Goal: Task Accomplishment & Management: Complete application form

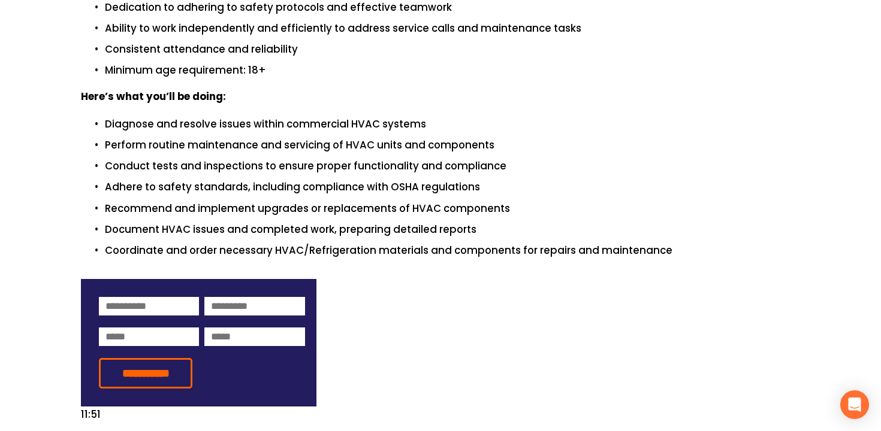
scroll to position [532, 0]
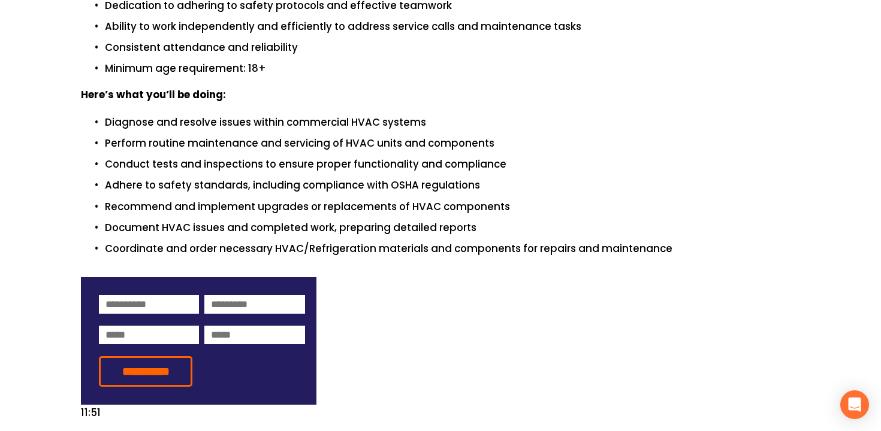
click at [321, 140] on p "Perform routine maintenance and servicing of HVAC units and components" at bounding box center [452, 143] width 695 height 16
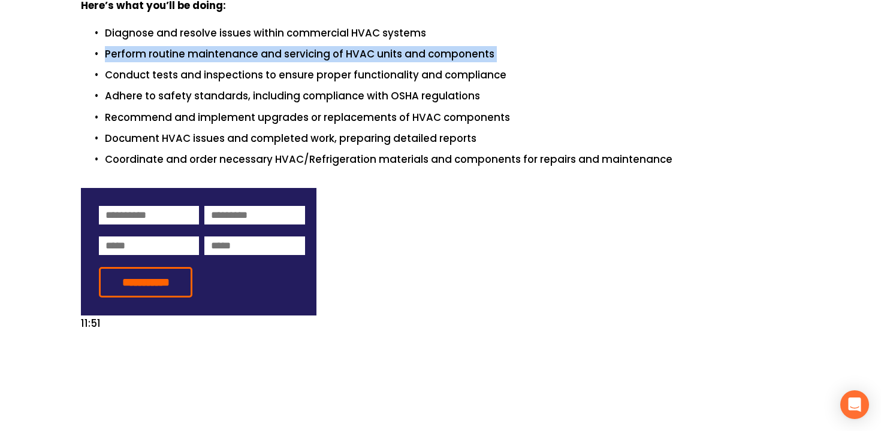
scroll to position [656, 0]
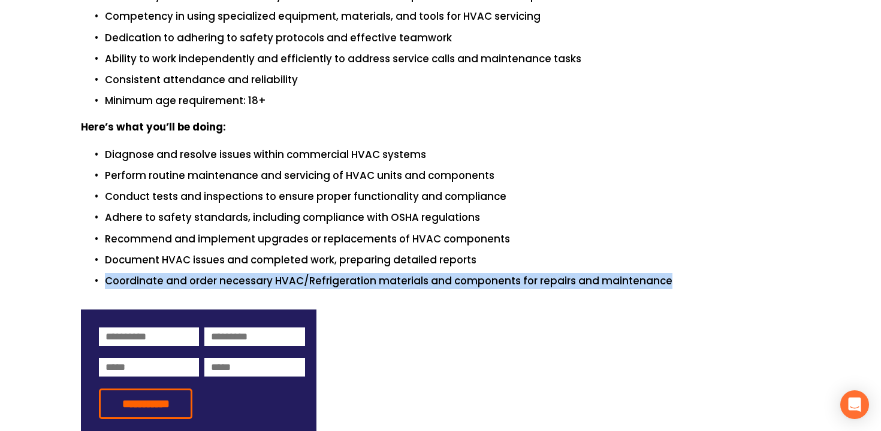
scroll to position [491, 0]
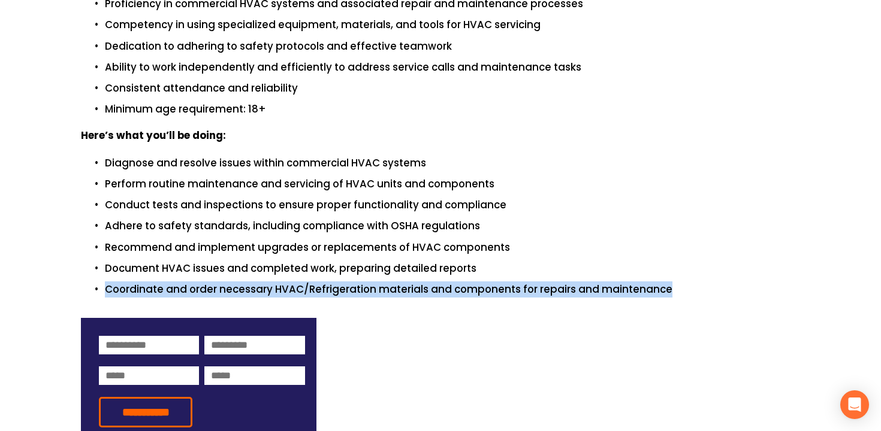
click at [282, 189] on p "Perform routine maintenance and servicing of HVAC units and components" at bounding box center [452, 184] width 695 height 16
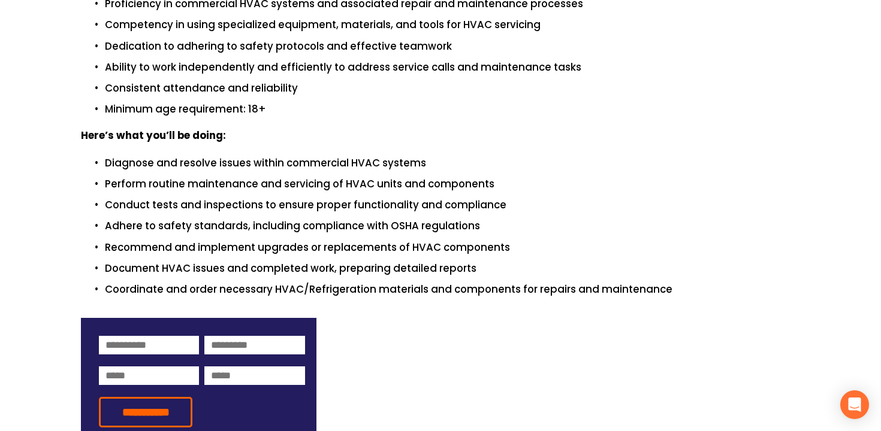
click at [282, 189] on p "Perform routine maintenance and servicing of HVAC units and components" at bounding box center [452, 184] width 695 height 16
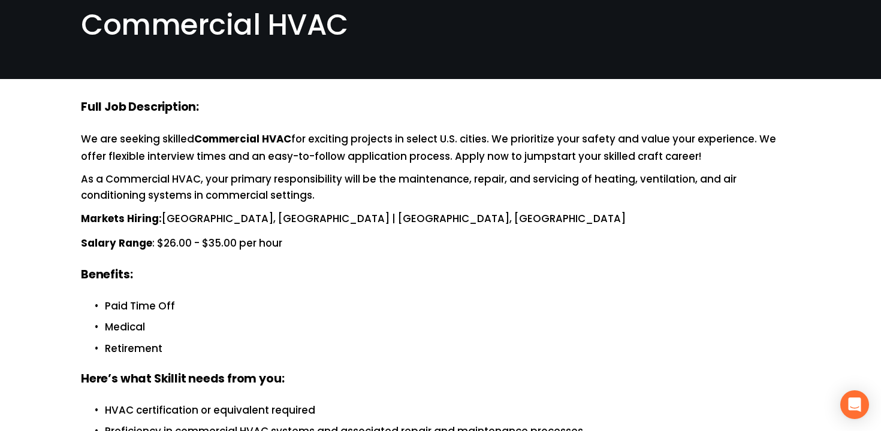
scroll to position [71, 0]
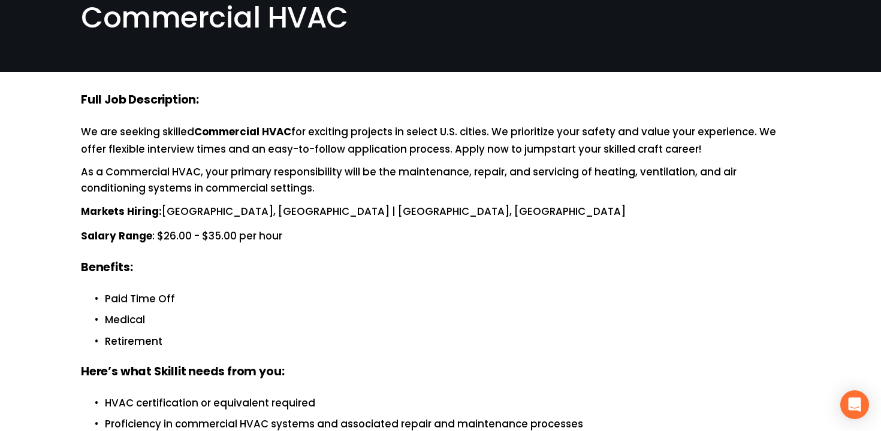
click at [262, 220] on div "Full Job Description: We are seeking skilled Commercial HVAC for exciting proje…" at bounding box center [440, 405] width 719 height 626
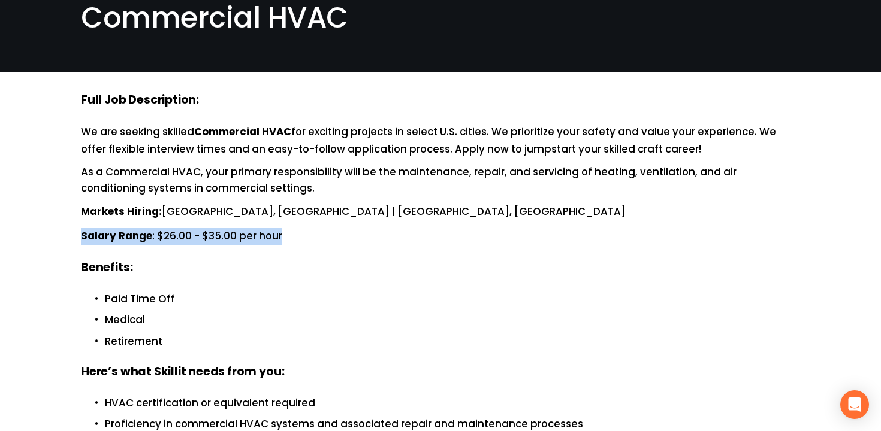
click at [271, 200] on div "Full Job Description: We are seeking skilled Commercial HVAC for exciting proje…" at bounding box center [440, 405] width 719 height 626
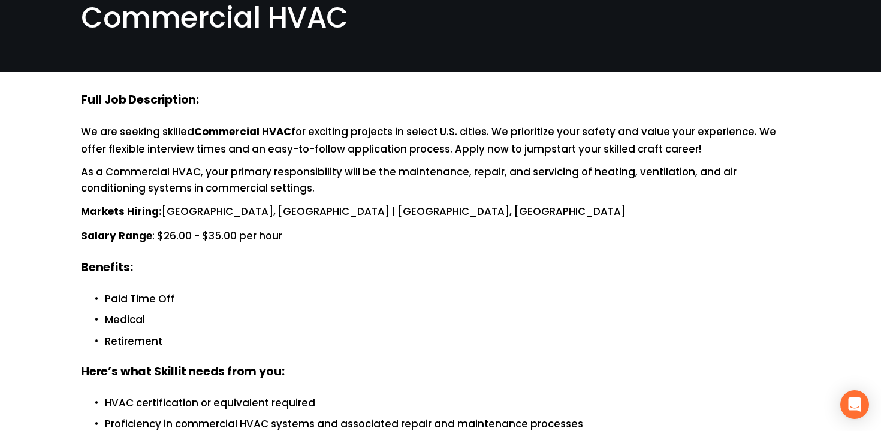
click at [271, 200] on div "Full Job Description: We are seeking skilled Commercial HVAC for exciting proje…" at bounding box center [440, 405] width 719 height 626
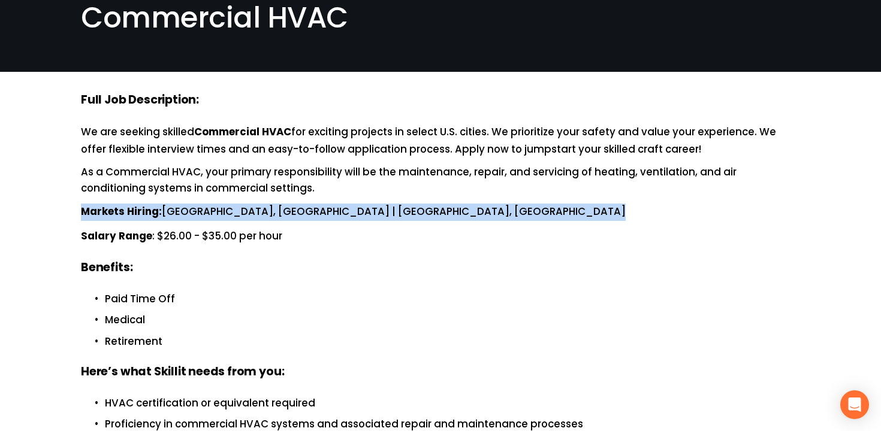
click at [266, 205] on p "Markets Hiring: [GEOGRAPHIC_DATA], [GEOGRAPHIC_DATA] | [GEOGRAPHIC_DATA], [GEOG…" at bounding box center [440, 212] width 719 height 17
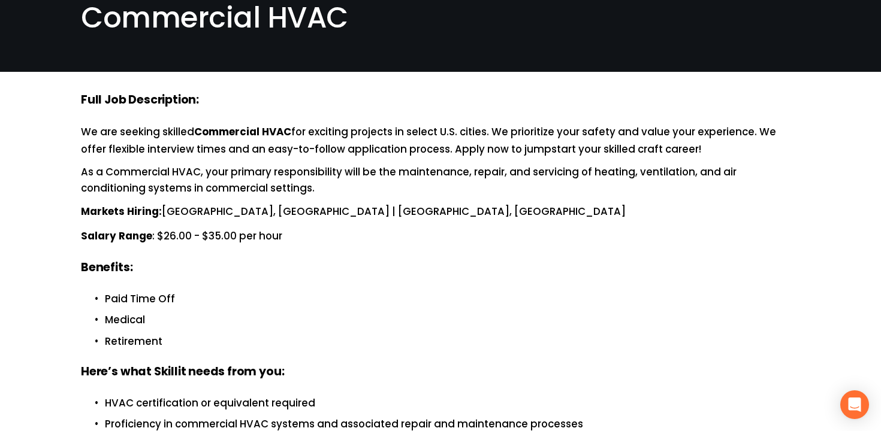
click at [266, 205] on p "Markets Hiring: [GEOGRAPHIC_DATA], [GEOGRAPHIC_DATA] | [GEOGRAPHIC_DATA], [GEOG…" at bounding box center [440, 212] width 719 height 17
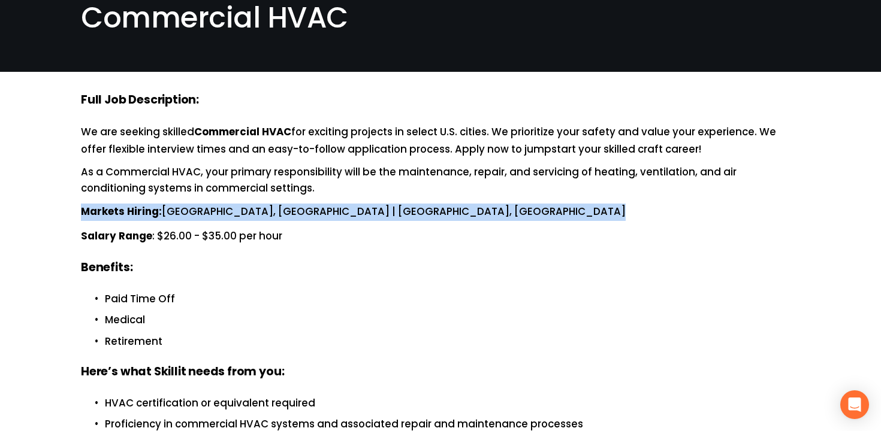
click at [259, 147] on p "We are seeking skilled Commercial HVAC for exciting projects in select U.S. cit…" at bounding box center [440, 141] width 719 height 34
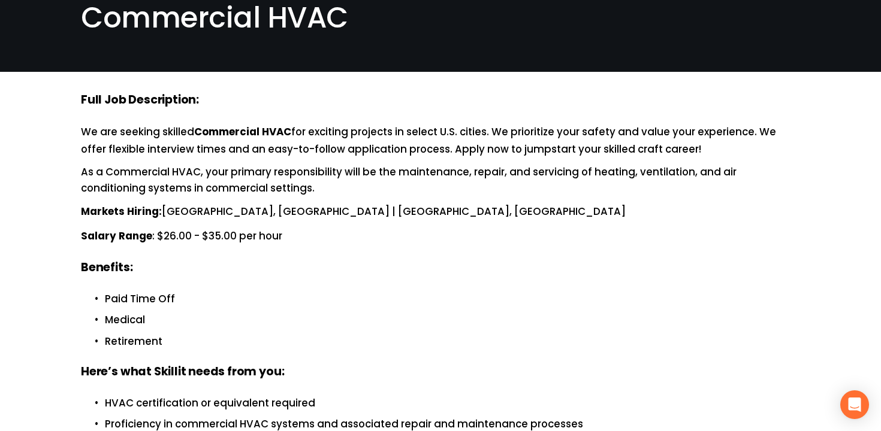
click at [259, 147] on p "We are seeking skilled Commercial HVAC for exciting projects in select U.S. cit…" at bounding box center [440, 141] width 719 height 34
click at [265, 137] on strong "Commercial HVAC" at bounding box center [242, 132] width 97 height 17
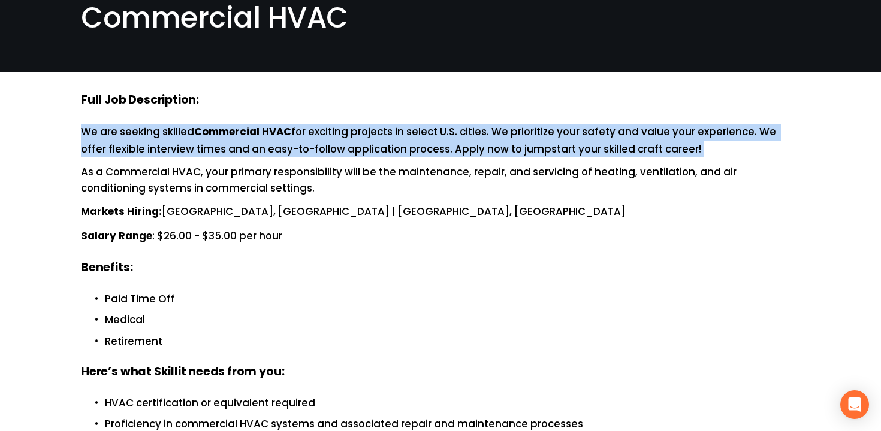
click at [265, 137] on strong "Commercial HVAC" at bounding box center [242, 132] width 97 height 17
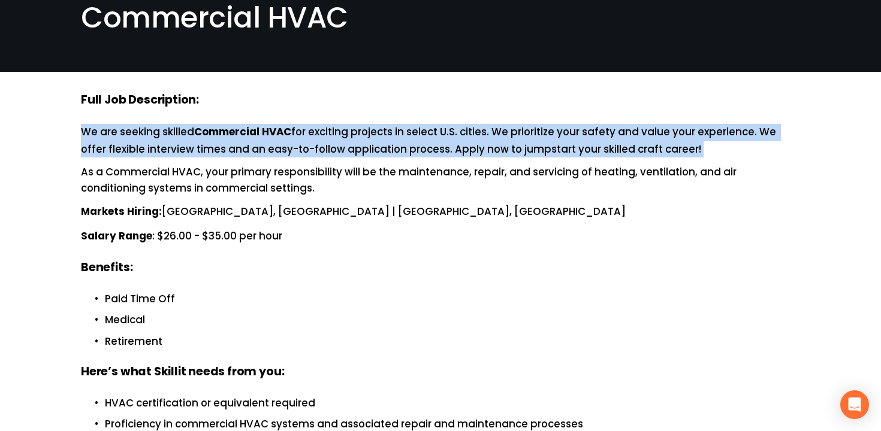
click at [265, 137] on strong "Commercial HVAC" at bounding box center [242, 132] width 97 height 17
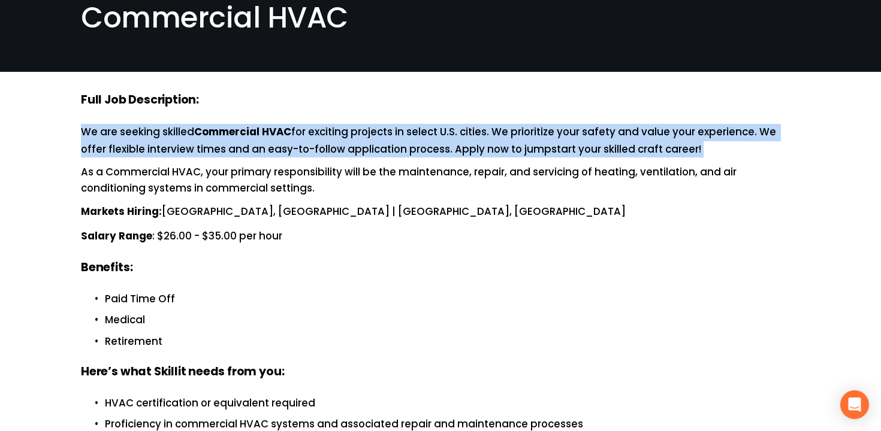
click at [265, 137] on strong "Commercial HVAC" at bounding box center [242, 132] width 97 height 17
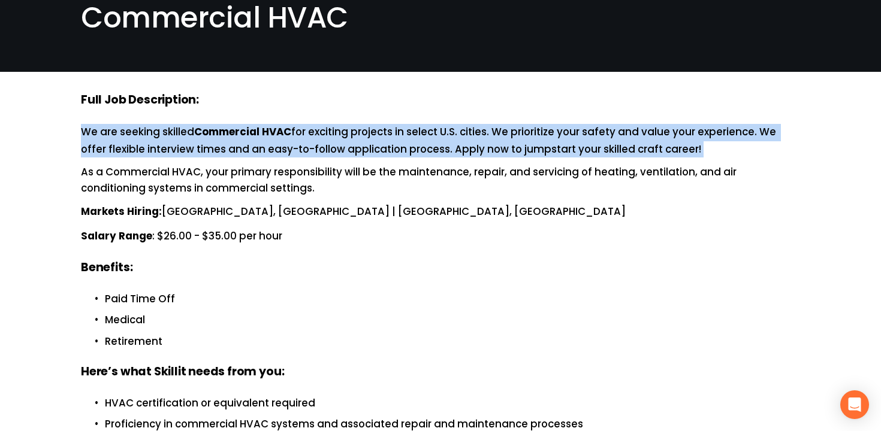
click at [265, 137] on strong "Commercial HVAC" at bounding box center [242, 132] width 97 height 17
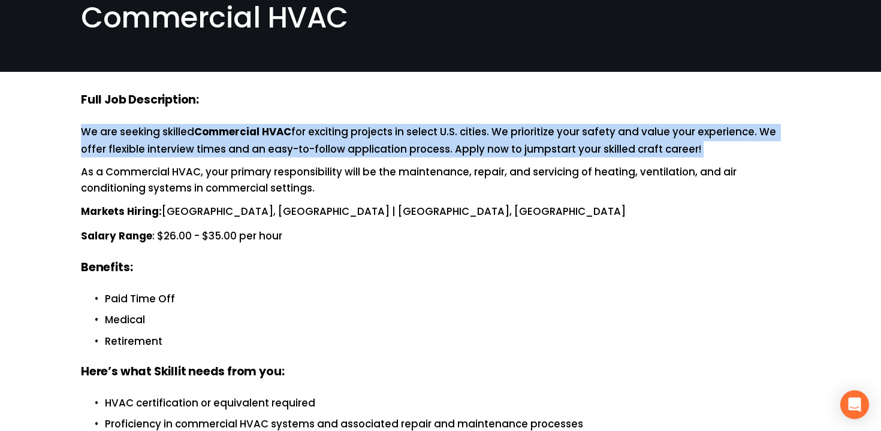
click at [265, 137] on strong "Commercial HVAC" at bounding box center [242, 132] width 97 height 17
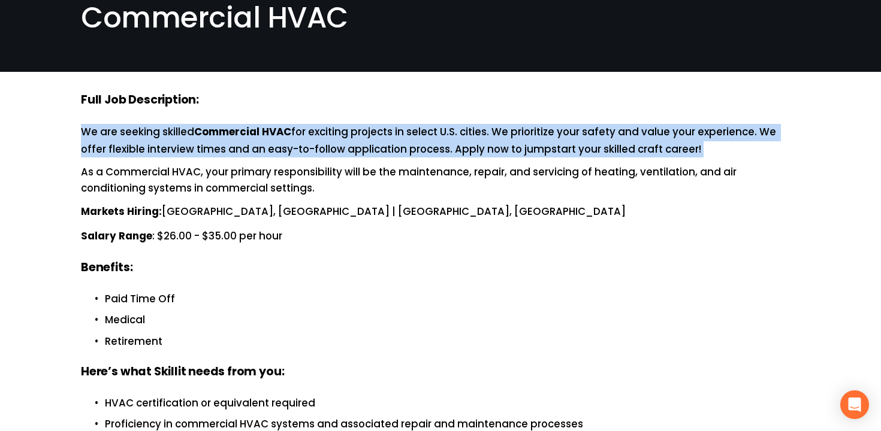
click at [265, 137] on strong "Commercial HVAC" at bounding box center [242, 132] width 97 height 17
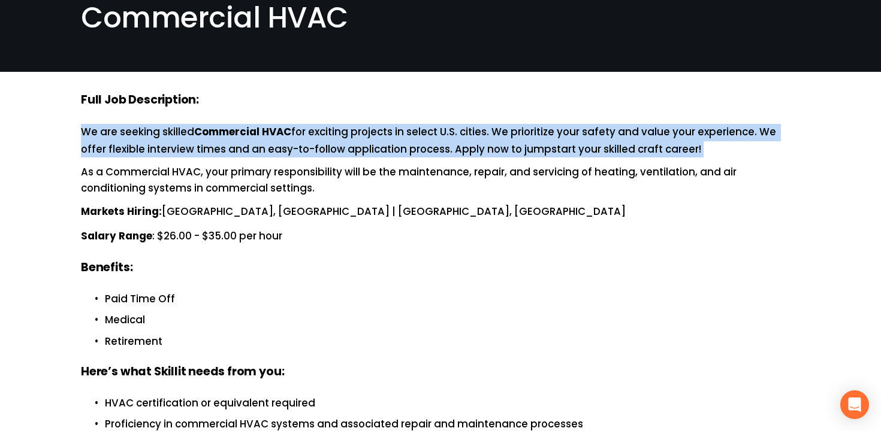
click at [265, 137] on strong "Commercial HVAC" at bounding box center [242, 132] width 97 height 17
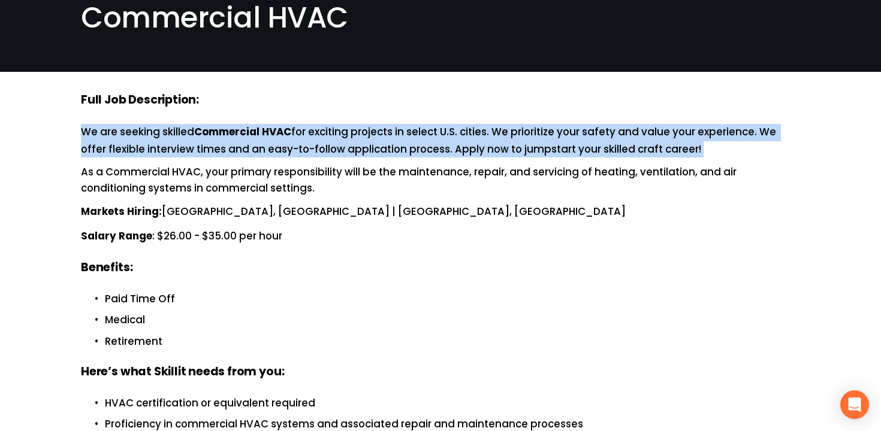
click at [265, 137] on strong "Commercial HVAC" at bounding box center [242, 132] width 97 height 17
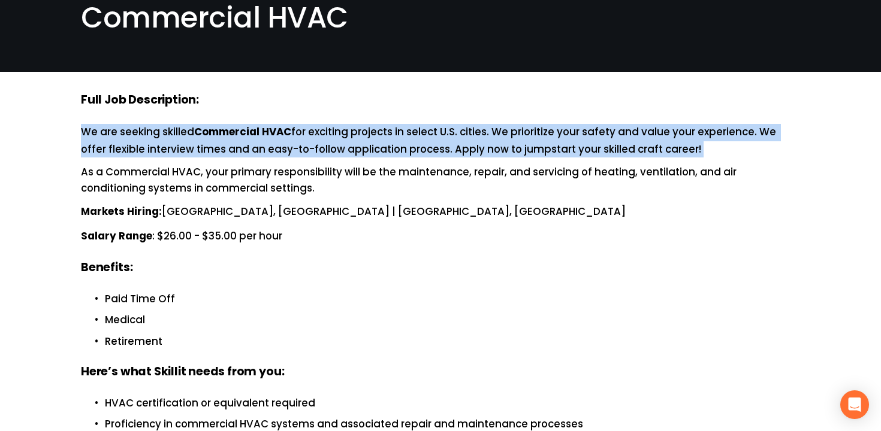
click at [265, 137] on strong "Commercial HVAC" at bounding box center [242, 132] width 97 height 17
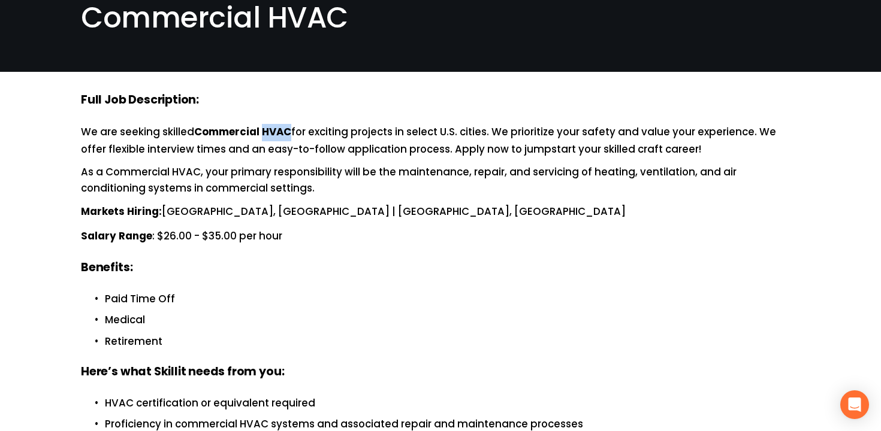
click at [265, 137] on strong "Commercial HVAC" at bounding box center [242, 132] width 97 height 17
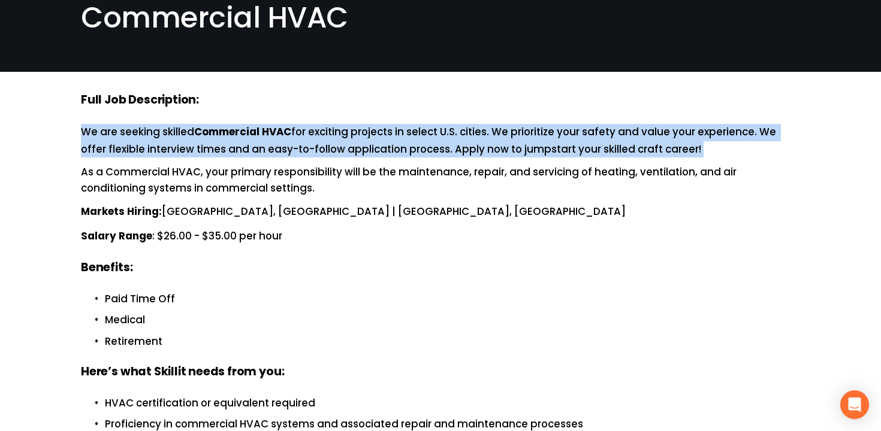
click at [265, 137] on strong "Commercial HVAC" at bounding box center [242, 132] width 97 height 17
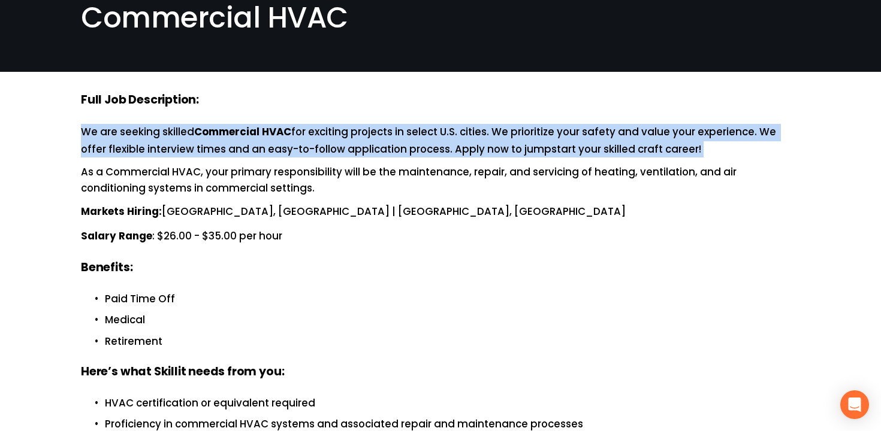
click at [265, 137] on strong "Commercial HVAC" at bounding box center [242, 132] width 97 height 17
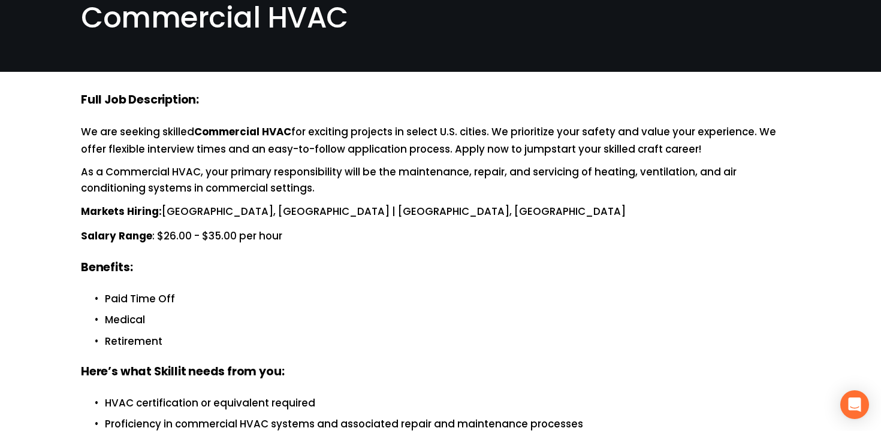
click at [165, 228] on p "Salary Range : $26.00 - $35.00 per hour" at bounding box center [440, 236] width 719 height 17
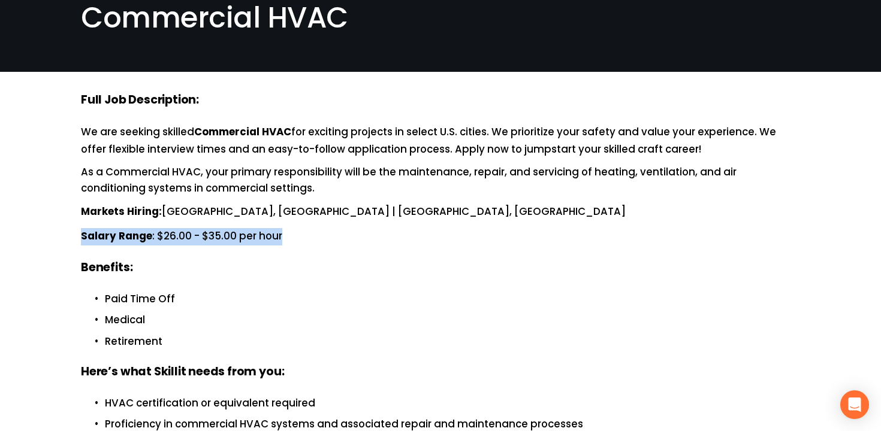
click at [165, 228] on p "Salary Range : $26.00 - $35.00 per hour" at bounding box center [440, 236] width 719 height 17
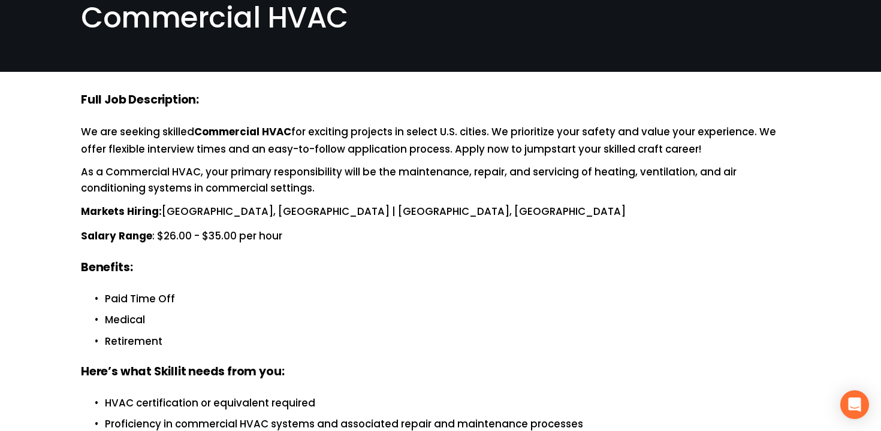
click at [199, 217] on p "Markets Hiring: [GEOGRAPHIC_DATA], [GEOGRAPHIC_DATA] | [GEOGRAPHIC_DATA], [GEOG…" at bounding box center [440, 212] width 719 height 17
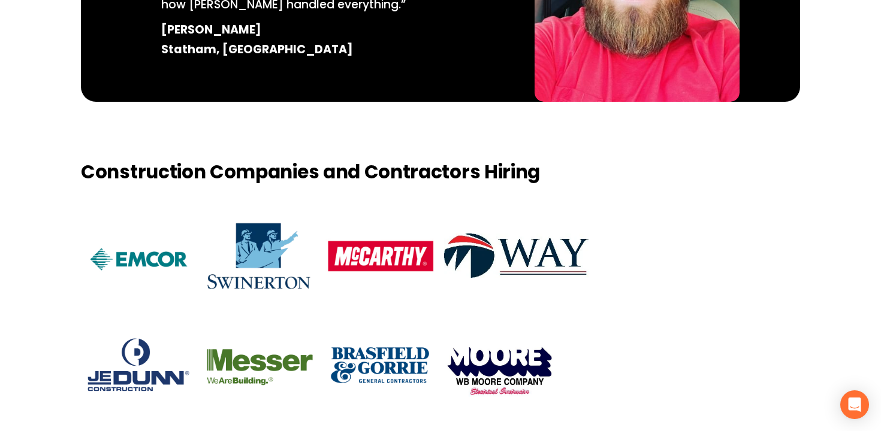
scroll to position [1341, 0]
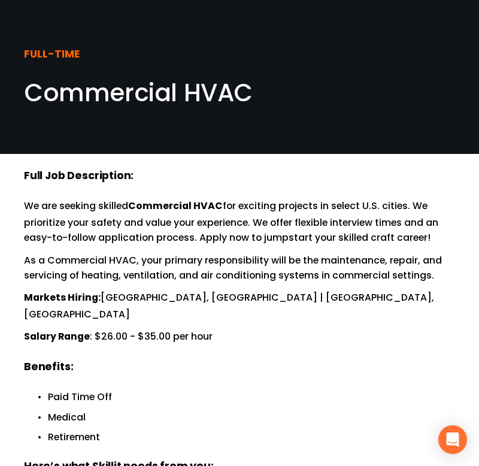
click at [171, 228] on p "We are seeking skilled Commercial HVAC for exciting projects in select U.S. cit…" at bounding box center [239, 221] width 431 height 47
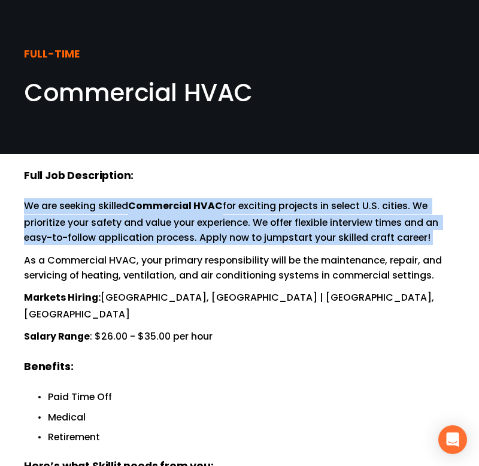
click at [171, 228] on p "We are seeking skilled Commercial HVAC for exciting projects in select U.S. cit…" at bounding box center [239, 221] width 431 height 47
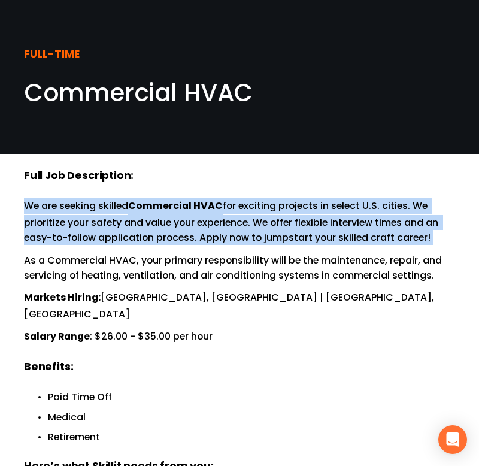
click at [187, 222] on p "We are seeking skilled Commercial HVAC for exciting projects in select U.S. cit…" at bounding box center [239, 221] width 431 height 47
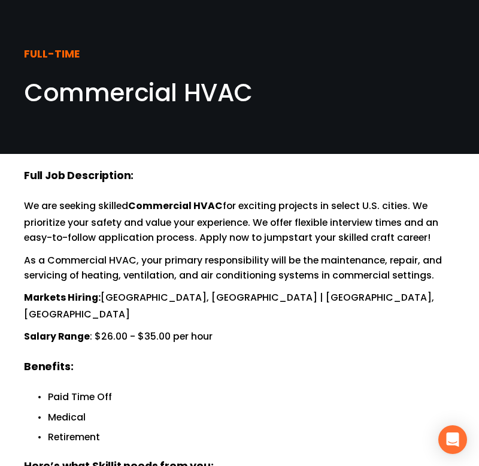
click at [187, 222] on p "We are seeking skilled Commercial HVAC for exciting projects in select U.S. cit…" at bounding box center [239, 221] width 431 height 47
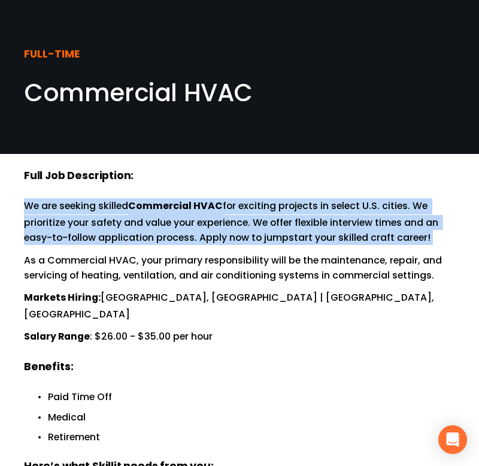
click at [187, 222] on p "We are seeking skilled Commercial HVAC for exciting projects in select U.S. cit…" at bounding box center [239, 221] width 431 height 47
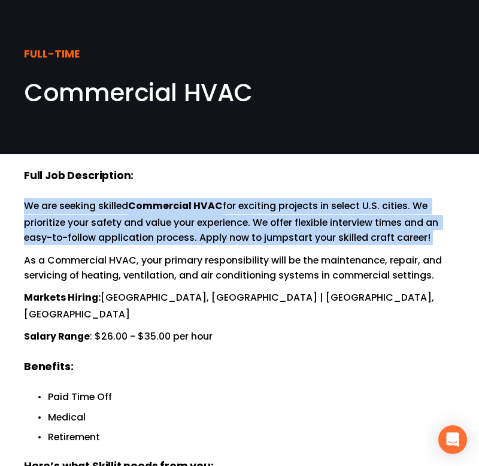
click at [187, 222] on p "We are seeking skilled Commercial HVAC for exciting projects in select U.S. cit…" at bounding box center [239, 221] width 431 height 47
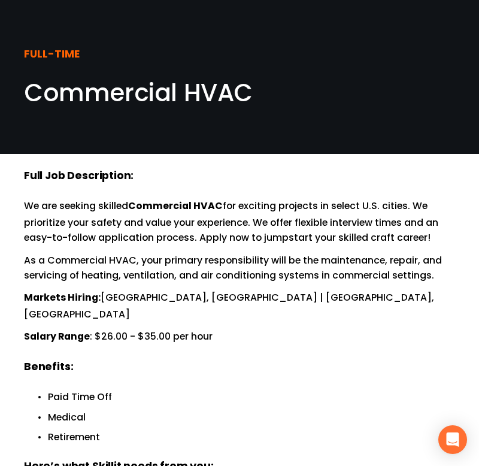
click at [211, 223] on p "We are seeking skilled Commercial HVAC for exciting projects in select U.S. cit…" at bounding box center [239, 221] width 431 height 47
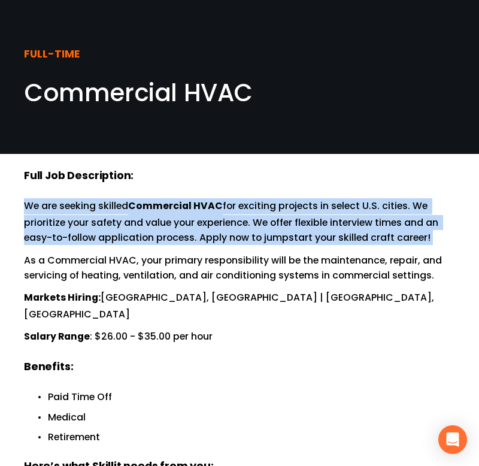
click at [211, 223] on p "We are seeking skilled Commercial HVAC for exciting projects in select U.S. cit…" at bounding box center [239, 221] width 431 height 47
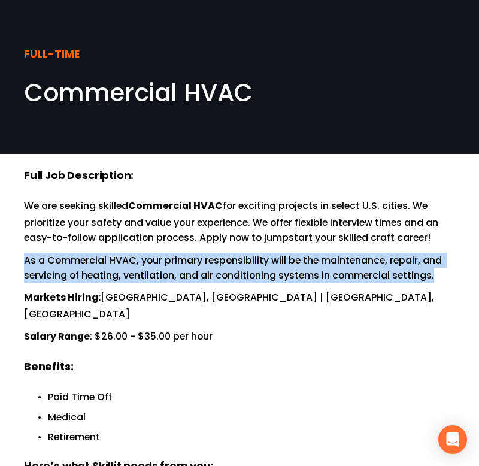
click at [194, 253] on p "As a Commercial HVAC, your primary responsibility will be the maintenance, repa…" at bounding box center [239, 268] width 431 height 31
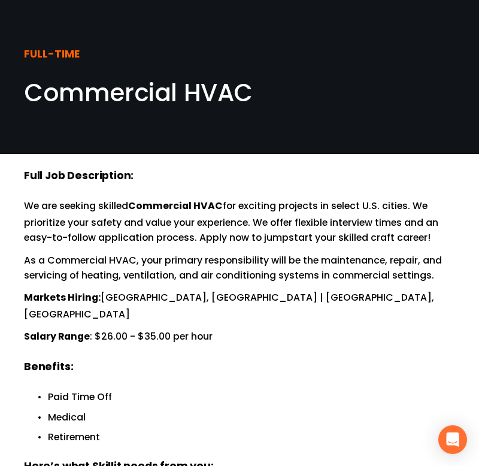
click at [194, 253] on p "As a Commercial HVAC, your primary responsibility will be the maintenance, repa…" at bounding box center [239, 268] width 431 height 31
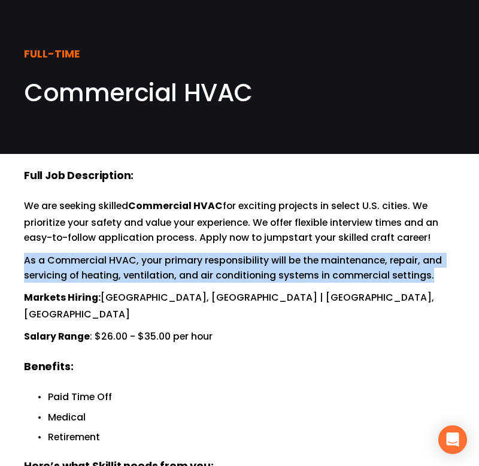
click at [194, 253] on p "As a Commercial HVAC, your primary responsibility will be the maintenance, repa…" at bounding box center [239, 268] width 431 height 31
click at [185, 290] on p "Markets Hiring: [GEOGRAPHIC_DATA], [GEOGRAPHIC_DATA] | [GEOGRAPHIC_DATA], [GEOG…" at bounding box center [239, 306] width 431 height 32
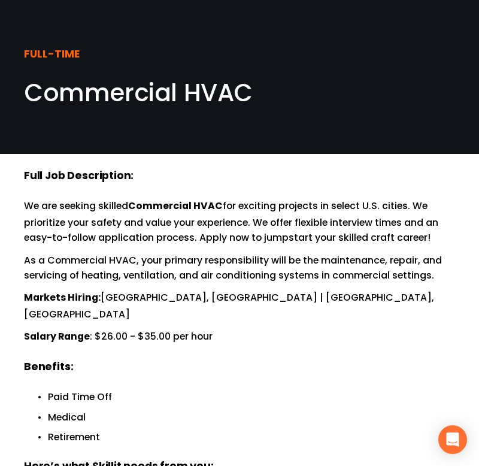
click at [185, 290] on p "Markets Hiring: [GEOGRAPHIC_DATA], [GEOGRAPHIC_DATA] | [GEOGRAPHIC_DATA], [GEOG…" at bounding box center [239, 306] width 431 height 32
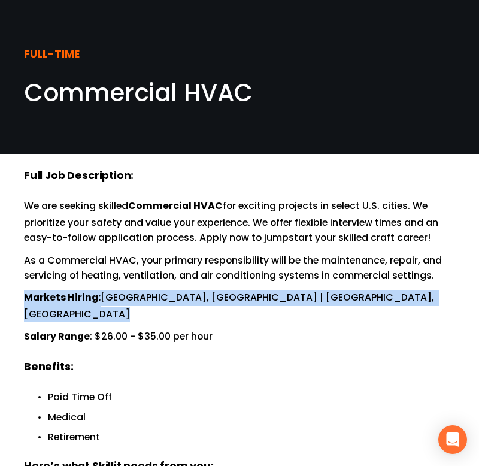
click at [185, 290] on p "Markets Hiring: [GEOGRAPHIC_DATA], [GEOGRAPHIC_DATA] | [GEOGRAPHIC_DATA], [GEOG…" at bounding box center [239, 306] width 431 height 32
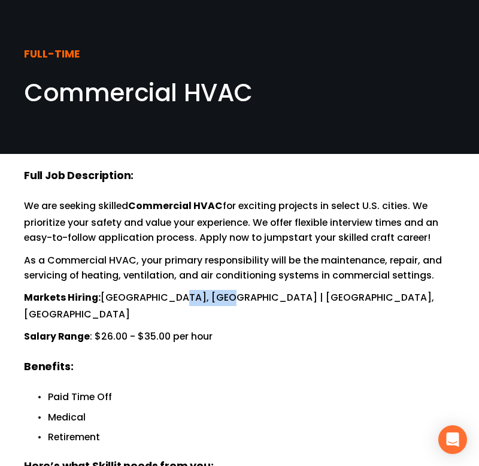
click at [185, 290] on p "Markets Hiring: [GEOGRAPHIC_DATA], [GEOGRAPHIC_DATA] | [GEOGRAPHIC_DATA], [GEOG…" at bounding box center [239, 306] width 431 height 32
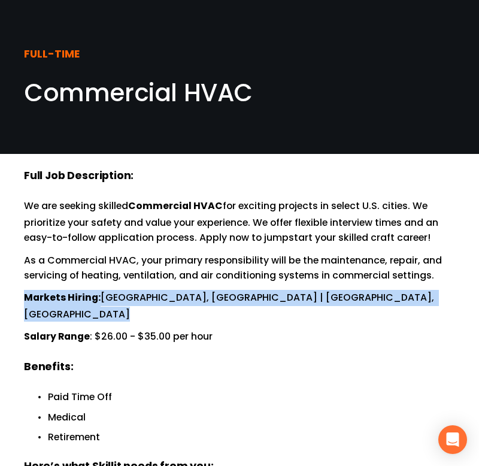
click at [185, 290] on p "Markets Hiring: [GEOGRAPHIC_DATA], [GEOGRAPHIC_DATA] | [GEOGRAPHIC_DATA], [GEOG…" at bounding box center [239, 306] width 431 height 32
click at [177, 329] on p "Salary Range : $26.00 - $35.00 per hour" at bounding box center [239, 337] width 431 height 16
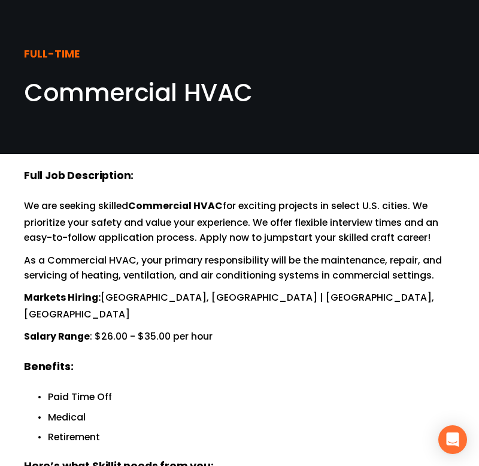
click at [177, 329] on p "Salary Range : $26.00 - $35.00 per hour" at bounding box center [239, 337] width 431 height 16
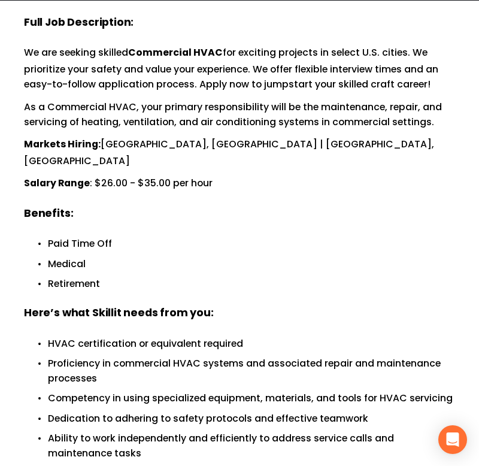
scroll to position [155, 0]
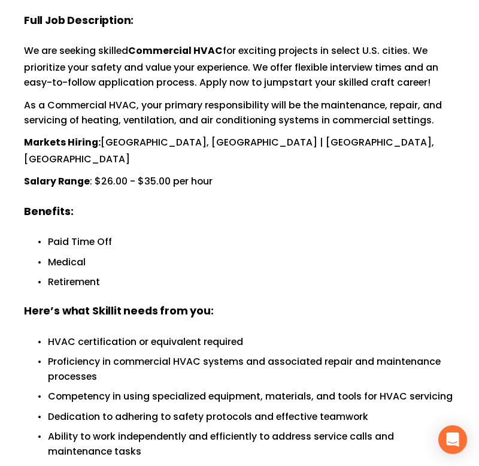
click at [237, 334] on p "HVAC certification or equivalent required" at bounding box center [251, 341] width 407 height 15
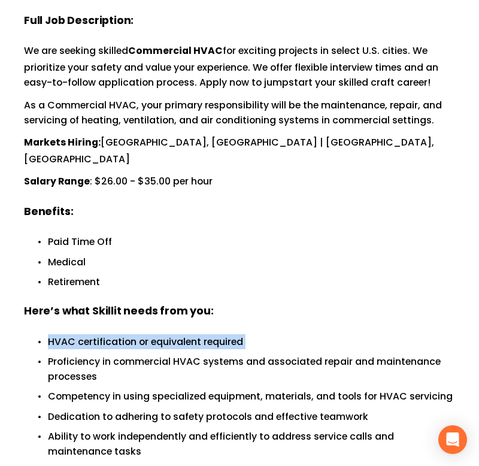
click at [237, 334] on p "HVAC certification or equivalent required" at bounding box center [251, 341] width 407 height 15
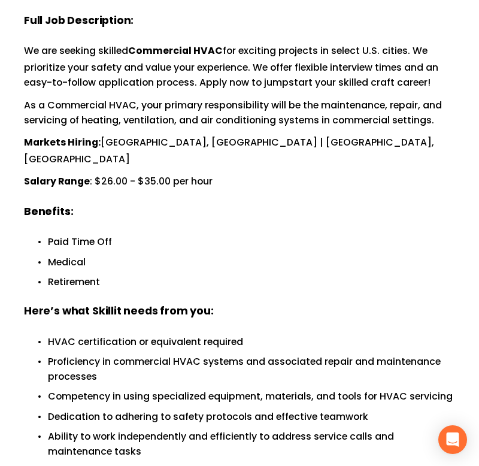
click at [237, 334] on p "HVAC certification or equivalent required" at bounding box center [251, 341] width 407 height 15
click at [235, 354] on p "Proficiency in commercial HVAC systems and associated repair and maintenance pr…" at bounding box center [251, 369] width 407 height 31
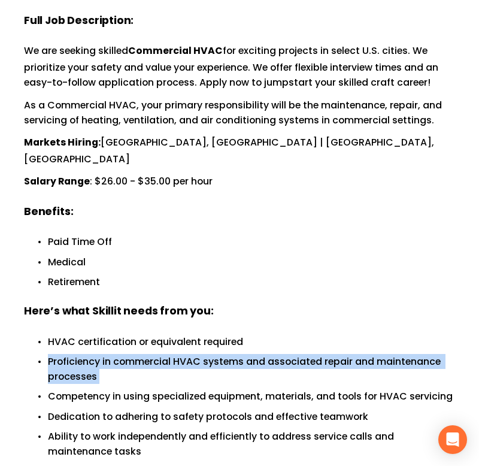
click at [235, 354] on p "Proficiency in commercial HVAC systems and associated repair and maintenance pr…" at bounding box center [251, 369] width 407 height 31
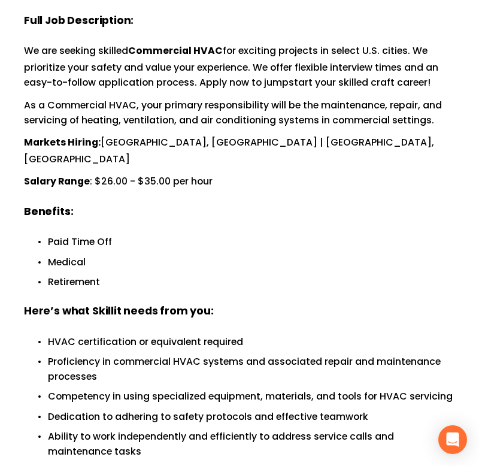
click at [235, 354] on p "Proficiency in commercial HVAC systems and associated repair and maintenance pr…" at bounding box center [251, 369] width 407 height 31
click at [91, 354] on p "Proficiency in commercial HVAC systems and associated repair and maintenance pr…" at bounding box center [251, 369] width 407 height 31
click at [293, 285] on div "Full Job Description: We are seeking skilled Commercial HVAC for exciting proje…" at bounding box center [239, 348] width 431 height 671
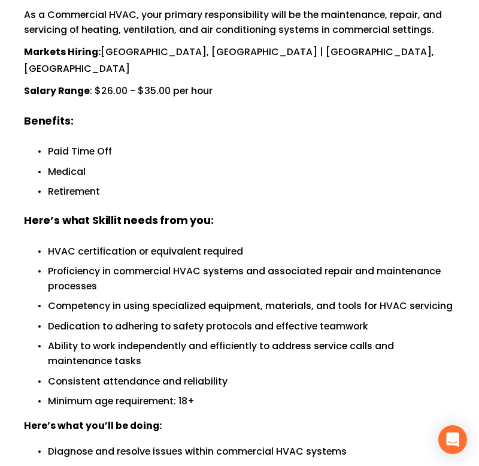
scroll to position [247, 0]
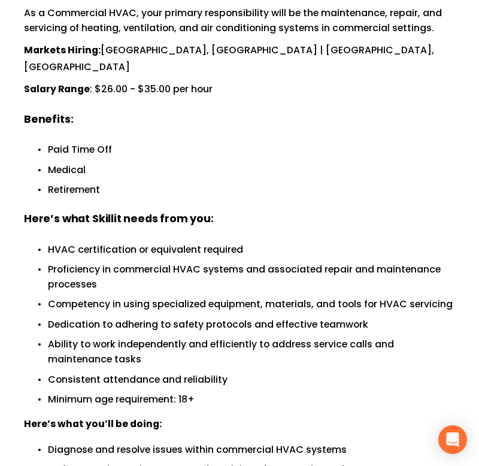
click at [228, 277] on ul "HVAC certification or equivalent required Proficiency in commercial HVAC system…" at bounding box center [239, 324] width 431 height 165
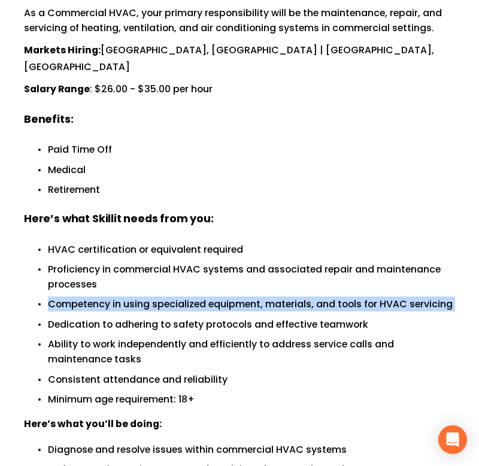
click at [228, 277] on ul "HVAC certification or equivalent required Proficiency in commercial HVAC system…" at bounding box center [239, 324] width 431 height 165
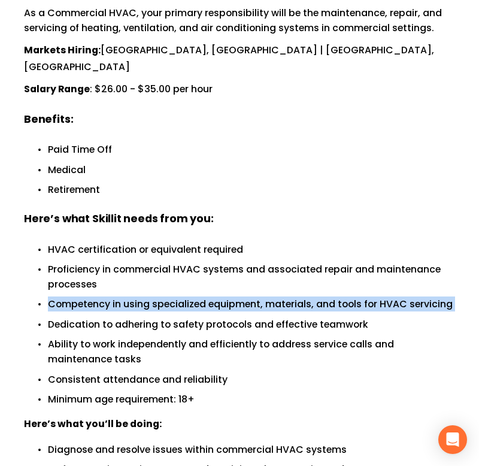
click at [228, 277] on ul "HVAC certification or equivalent required Proficiency in commercial HVAC system…" at bounding box center [239, 324] width 431 height 165
click at [248, 297] on p "Competency in using specialized equipment, materials, and tools for HVAC servic…" at bounding box center [251, 304] width 407 height 15
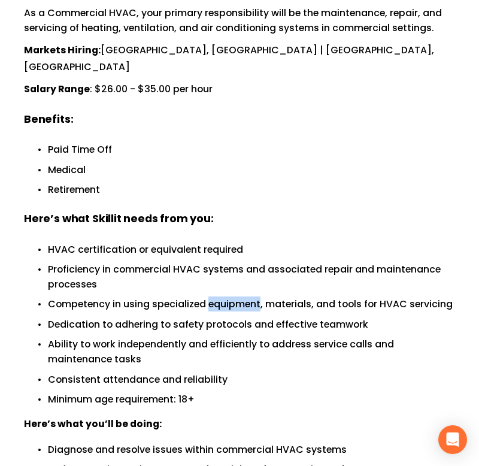
click at [248, 297] on p "Competency in using specialized equipment, materials, and tools for HVAC servic…" at bounding box center [251, 304] width 407 height 15
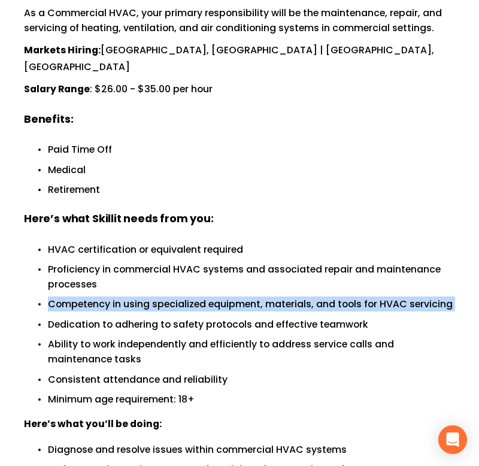
click at [248, 297] on p "Competency in using specialized equipment, materials, and tools for HVAC servic…" at bounding box center [251, 304] width 407 height 15
click at [249, 297] on p "Competency in using specialized equipment, materials, and tools for HVAC servic…" at bounding box center [251, 304] width 407 height 15
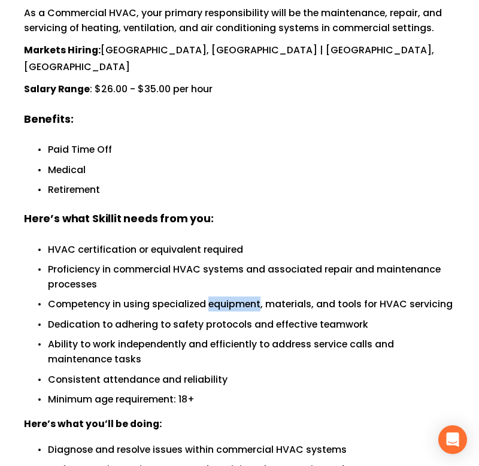
click at [249, 297] on p "Competency in using specialized equipment, materials, and tools for HVAC servic…" at bounding box center [251, 304] width 407 height 15
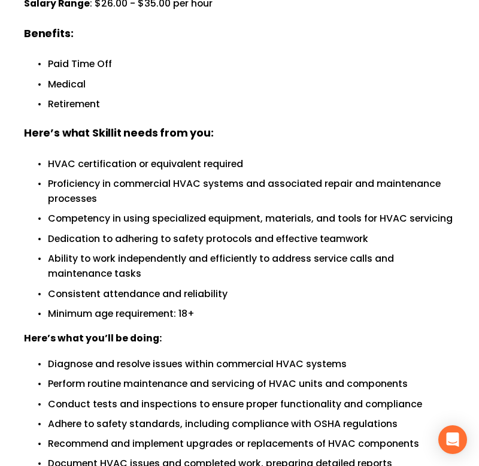
scroll to position [334, 0]
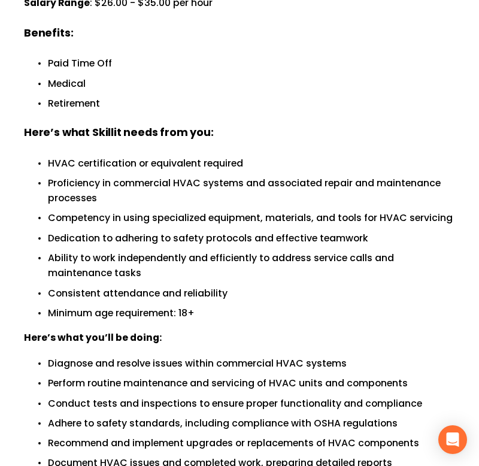
click at [205, 337] on div "Full Job Description: We are seeking skilled Commercial HVAC for exciting proje…" at bounding box center [239, 170] width 431 height 671
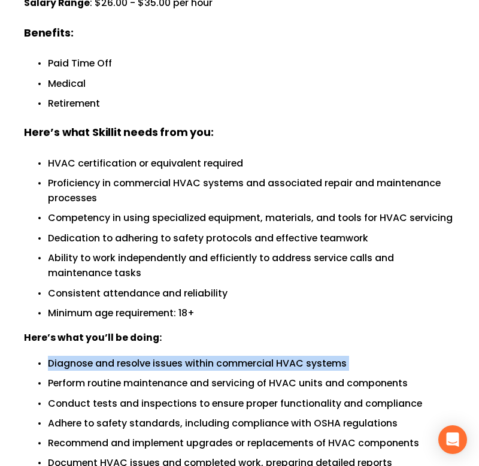
click at [205, 337] on div "Full Job Description: We are seeking skilled Commercial HVAC for exciting proje…" at bounding box center [239, 170] width 431 height 671
click at [205, 358] on ul "Diagnose and resolve issues within commercial HVAC systems Perform routine main…" at bounding box center [239, 431] width 431 height 150
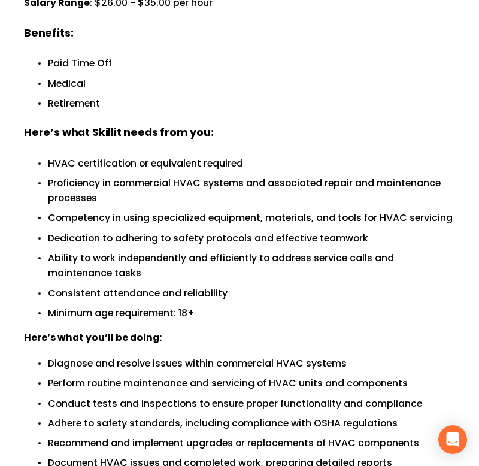
click at [205, 358] on ul "Diagnose and resolve issues within commercial HVAC systems Perform routine main…" at bounding box center [239, 431] width 431 height 150
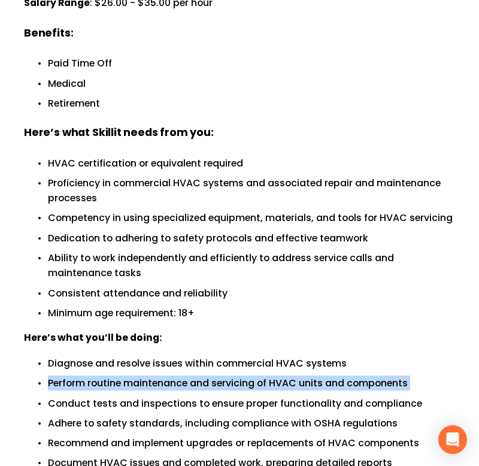
click at [206, 396] on p "Conduct tests and inspections to ensure proper functionality and compliance" at bounding box center [251, 403] width 407 height 15
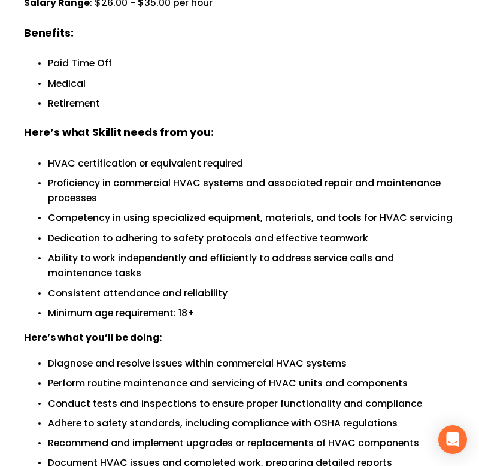
click at [206, 396] on p "Conduct tests and inspections to ensure proper functionality and compliance" at bounding box center [251, 403] width 407 height 15
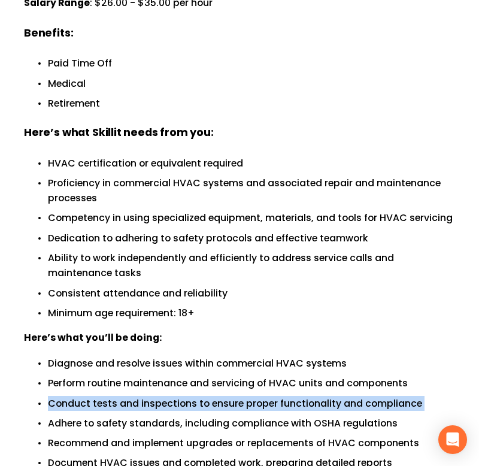
click at [210, 416] on p "Adhere to safety standards, including compliance with OSHA regulations" at bounding box center [251, 423] width 407 height 15
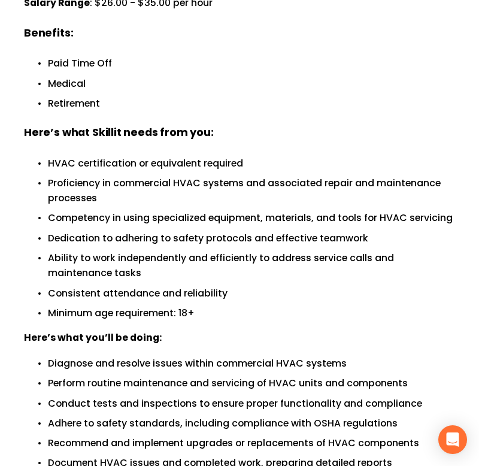
click at [210, 416] on p "Adhere to safety standards, including compliance with OSHA regulations" at bounding box center [251, 423] width 407 height 15
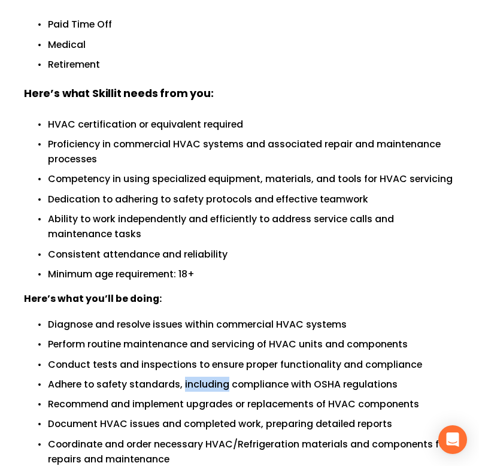
scroll to position [376, 0]
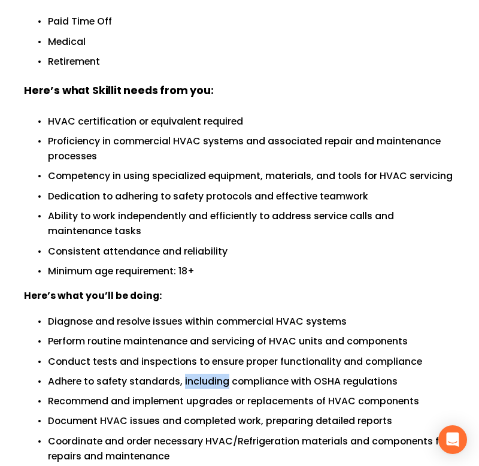
click at [210, 413] on p "Document HVAC issues and completed work, preparing detailed reports" at bounding box center [251, 420] width 407 height 15
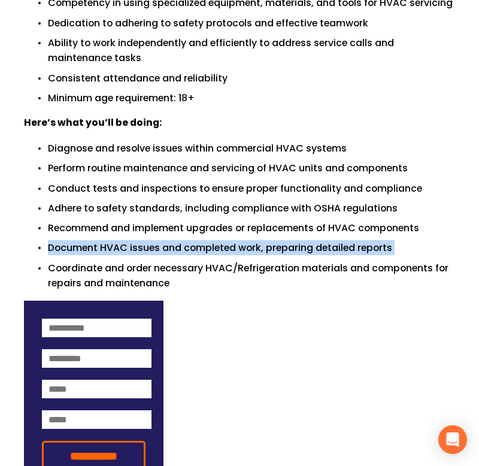
scroll to position [549, 0]
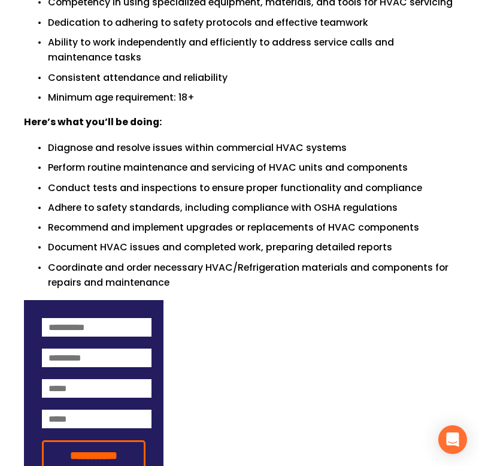
click at [123, 328] on form "**********" at bounding box center [94, 394] width 140 height 189
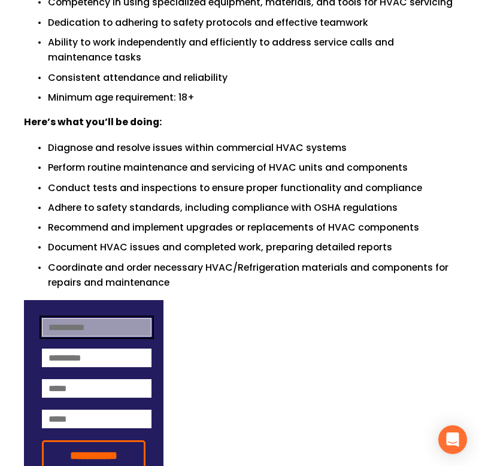
click at [123, 318] on input at bounding box center [97, 327] width 110 height 19
type input "****"
type input "**********"
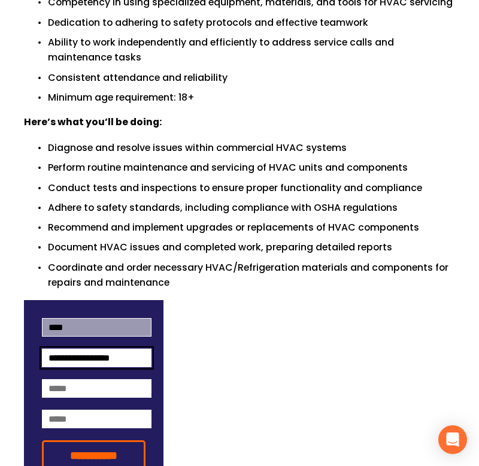
type input "**********"
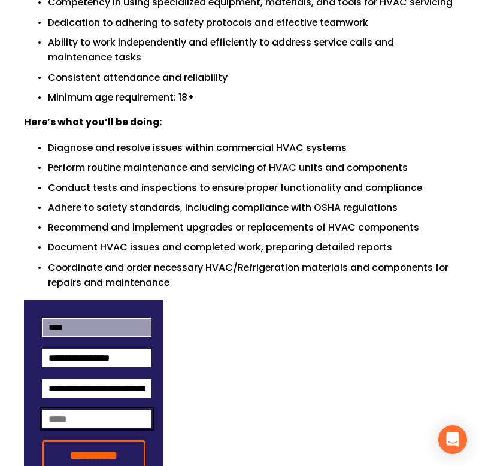
type input "**********"
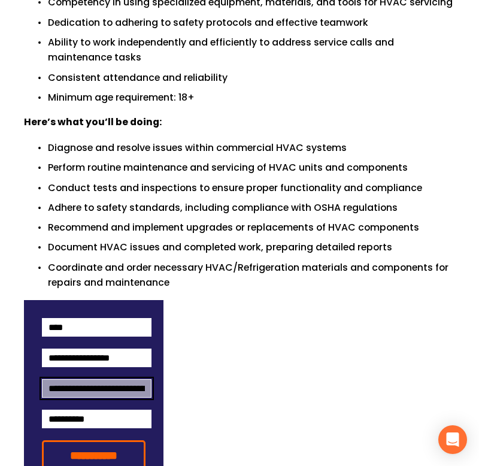
click at [127, 386] on input "**********" at bounding box center [97, 388] width 110 height 19
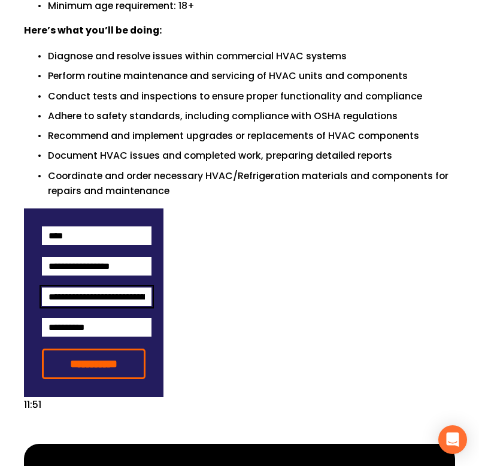
scroll to position [642, 0]
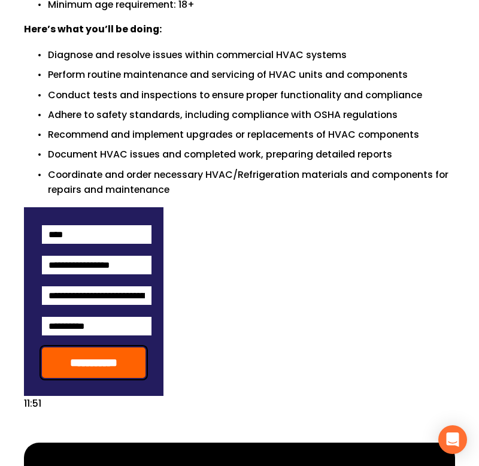
click at [105, 376] on input "**********" at bounding box center [94, 363] width 104 height 31
click at [104, 376] on input "**********" at bounding box center [94, 363] width 104 height 31
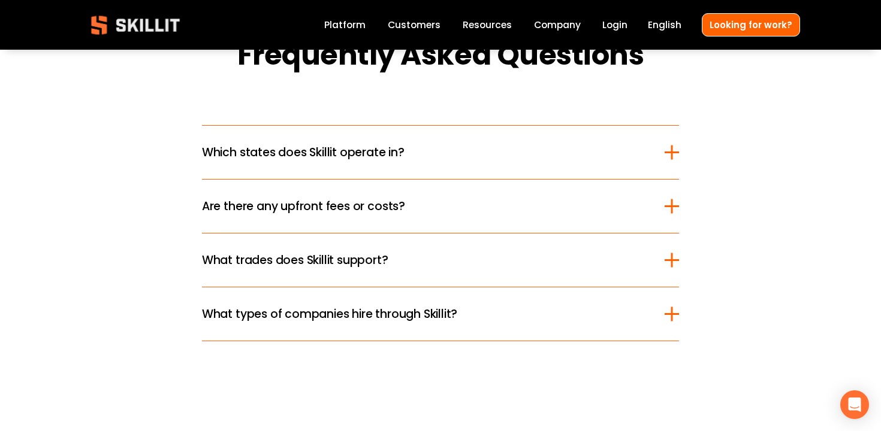
scroll to position [1453, 0]
click at [235, 138] on button "Which states does Skillit operate in?" at bounding box center [440, 152] width 477 height 53
